Goal: Information Seeking & Learning: Find specific page/section

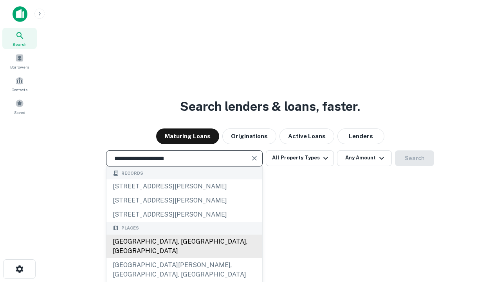
click at [184, 258] on div "[GEOGRAPHIC_DATA], [GEOGRAPHIC_DATA], [GEOGRAPHIC_DATA]" at bounding box center [184, 245] width 156 height 23
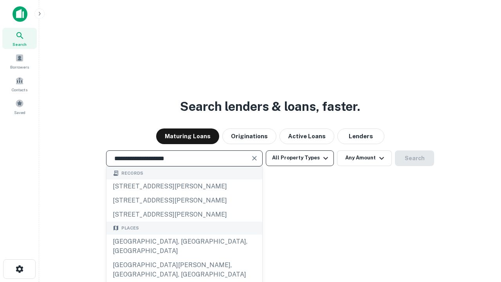
type input "**********"
click at [300, 158] on button "All Property Types" at bounding box center [300, 158] width 68 height 16
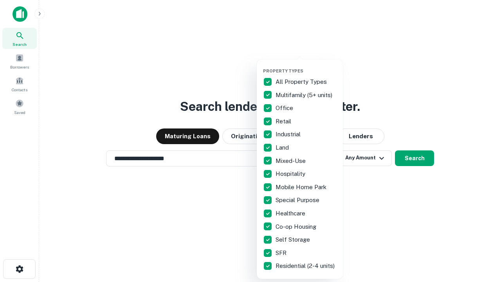
click at [306, 66] on button "button" at bounding box center [306, 66] width 86 height 0
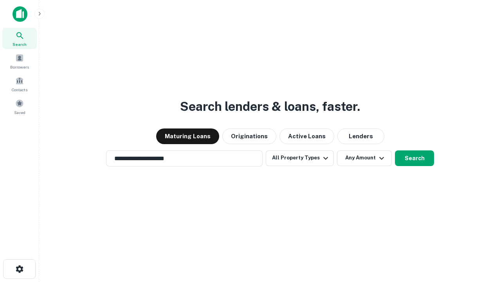
scroll to position [5, 94]
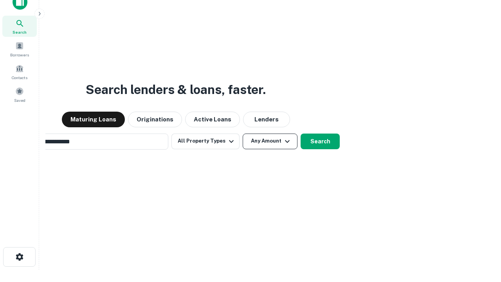
click at [243, 133] on button "Any Amount" at bounding box center [270, 141] width 55 height 16
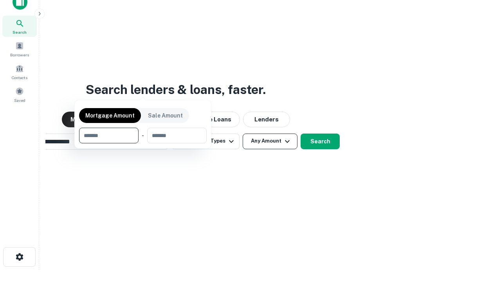
scroll to position [13, 0]
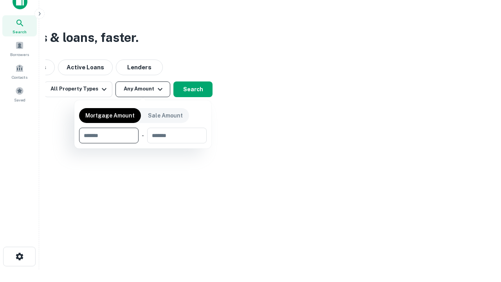
type input "*******"
click at [143, 143] on button "button" at bounding box center [143, 143] width 128 height 0
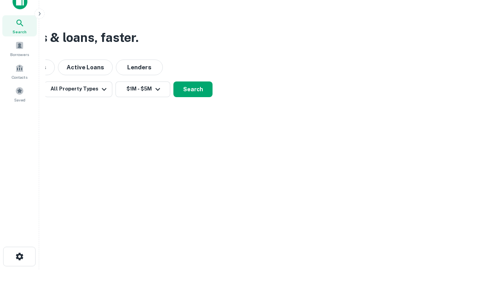
scroll to position [12, 0]
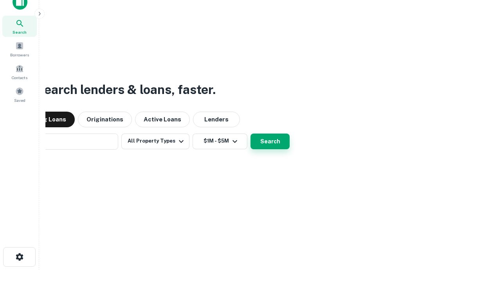
click at [250, 133] on button "Search" at bounding box center [269, 141] width 39 height 16
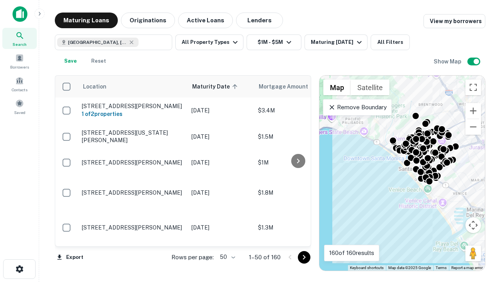
click at [226, 257] on body "Search Borrowers Contacts Saved Maturing Loans Originations Active Loans Lender…" at bounding box center [250, 141] width 501 height 282
click at [227, 237] on li "25" at bounding box center [226, 237] width 23 height 14
